Goal: Information Seeking & Learning: Learn about a topic

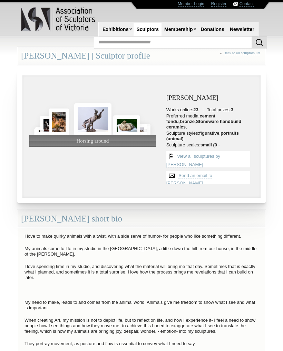
scroll to position [0, 0]
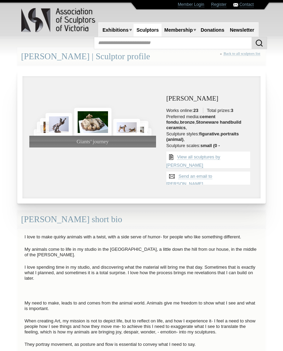
click at [220, 154] on link "View all sculptures by [PERSON_NAME]" at bounding box center [193, 161] width 54 height 14
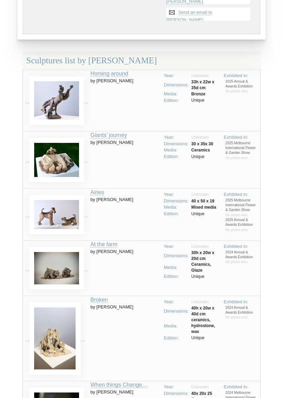
scroll to position [164, 0]
click at [93, 192] on link "Airies" at bounding box center [97, 193] width 14 height 6
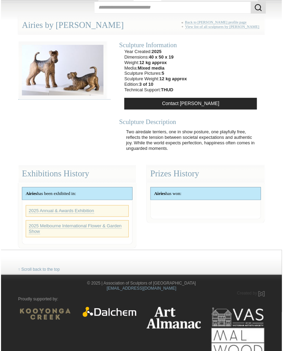
scroll to position [37, 0]
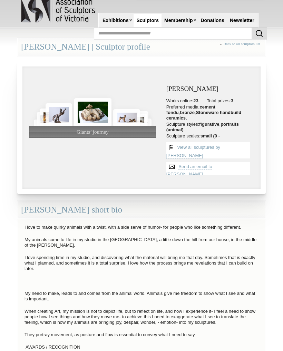
scroll to position [10, 0]
click at [220, 145] on link "View all sculptures by [PERSON_NAME]" at bounding box center [193, 152] width 54 height 14
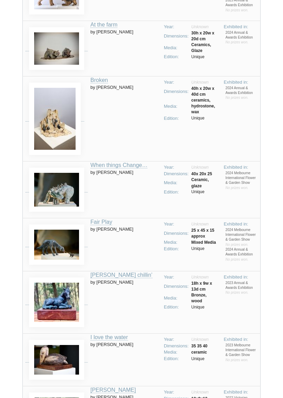
scroll to position [384, 0]
click at [61, 243] on img at bounding box center [56, 245] width 55 height 40
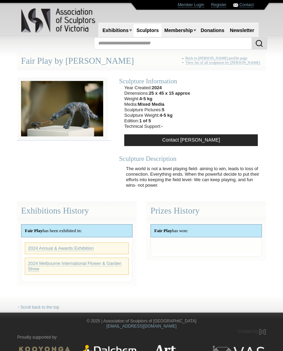
click at [83, 110] on img at bounding box center [62, 108] width 90 height 63
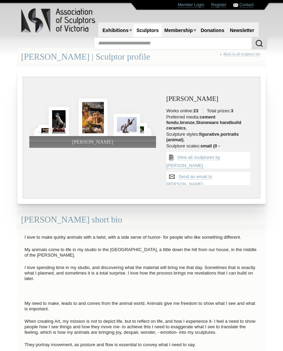
click at [220, 155] on link "View all sculptures by [PERSON_NAME]" at bounding box center [193, 162] width 54 height 14
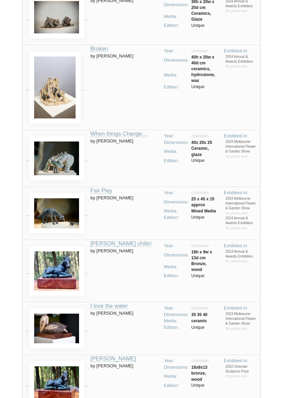
scroll to position [416, 0]
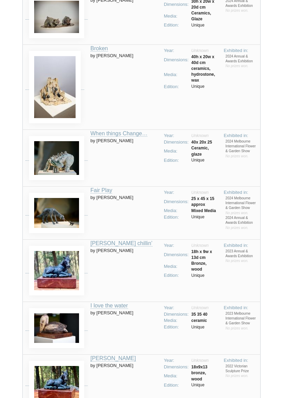
click at [108, 190] on link "Fair Play" at bounding box center [101, 190] width 22 height 6
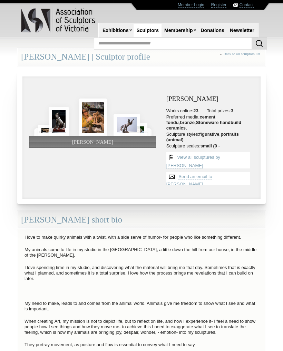
click at [220, 155] on link "View all sculptures by [PERSON_NAME]" at bounding box center [193, 162] width 54 height 14
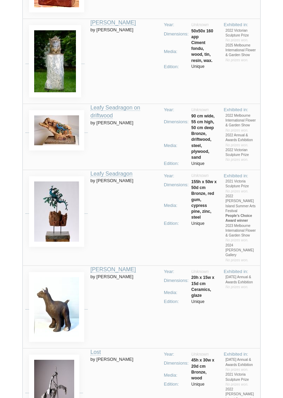
scroll to position [810, 0]
click at [66, 293] on img at bounding box center [56, 307] width 55 height 70
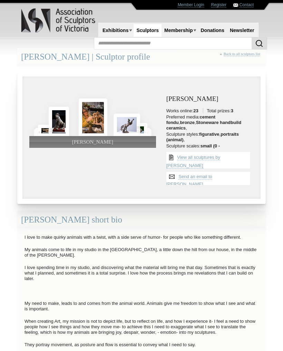
click at [220, 155] on link "View all sculptures by [PERSON_NAME]" at bounding box center [193, 162] width 54 height 14
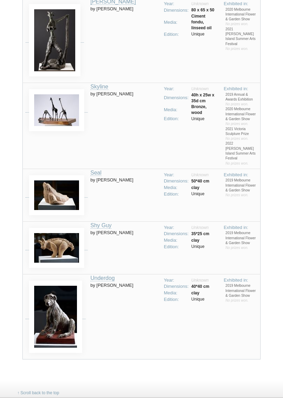
scroll to position [1468, 0]
click at [61, 281] on img at bounding box center [55, 317] width 53 height 72
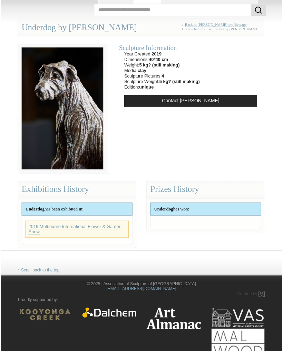
scroll to position [34, 0]
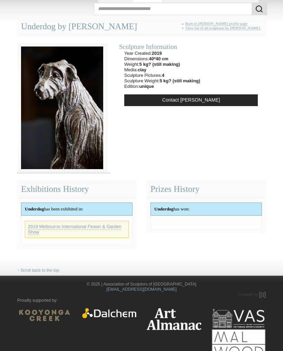
click at [229, 207] on div "Underdog has won:" at bounding box center [206, 209] width 111 height 12
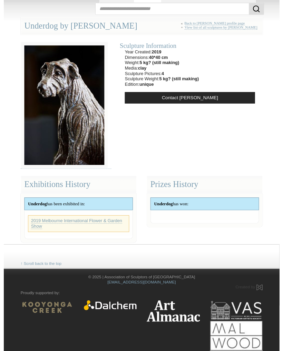
scroll to position [0, 0]
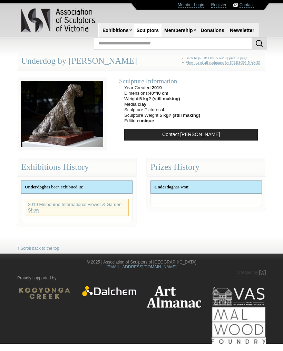
click at [94, 183] on div "Underdog has been exhibited in:" at bounding box center [76, 187] width 111 height 12
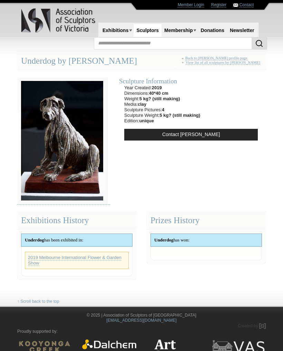
click at [99, 257] on link "2019 Melbourne International Flower & Garden Show" at bounding box center [74, 260] width 93 height 11
